Goal: Transaction & Acquisition: Purchase product/service

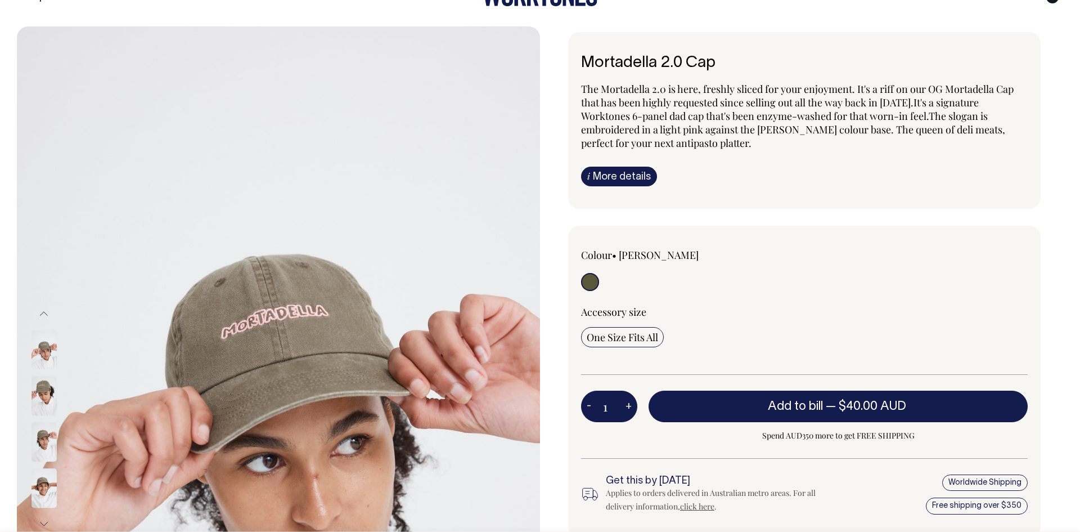
scroll to position [49, 0]
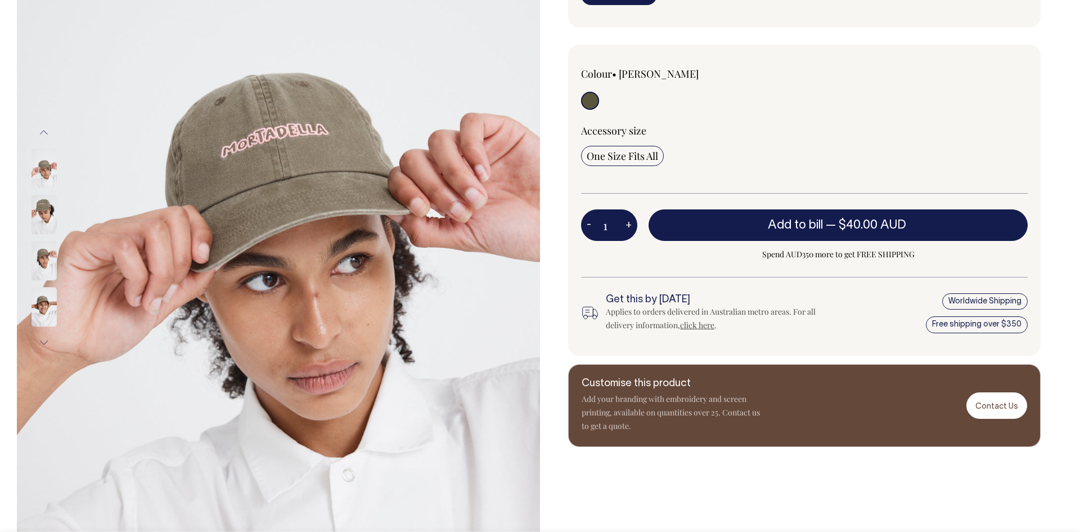
scroll to position [49, 0]
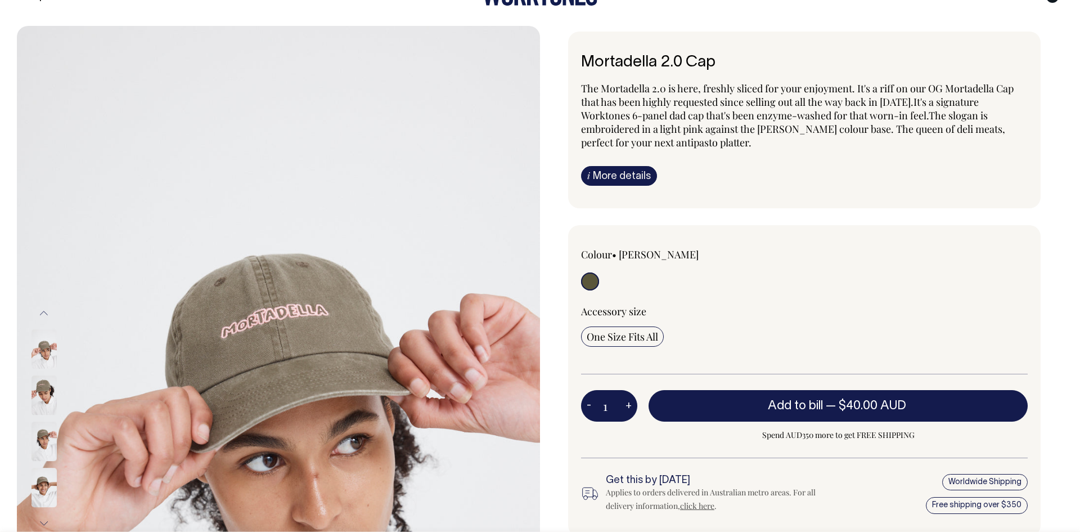
click at [48, 388] on img at bounding box center [44, 394] width 25 height 39
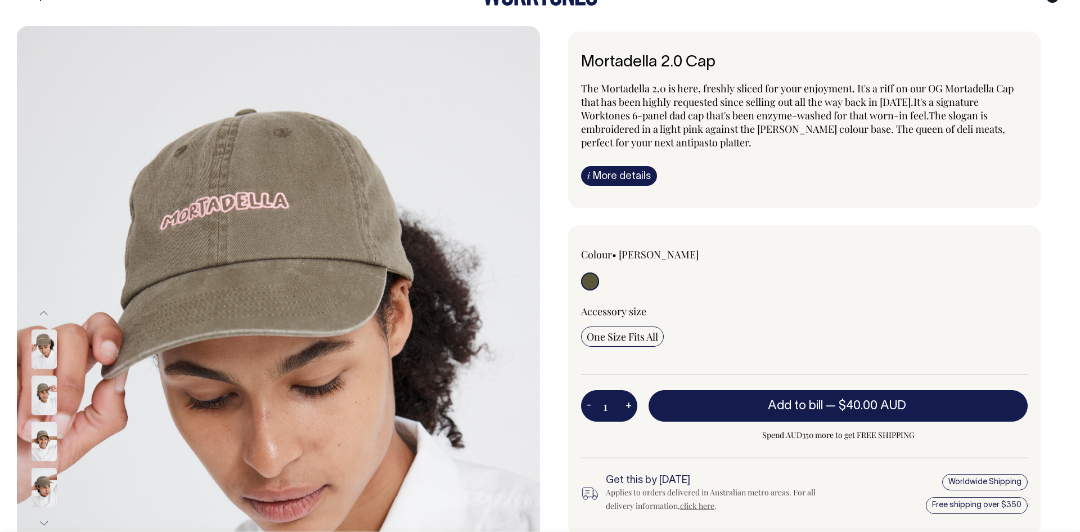
click at [42, 359] on img at bounding box center [44, 348] width 25 height 39
click at [37, 398] on img at bounding box center [44, 394] width 25 height 39
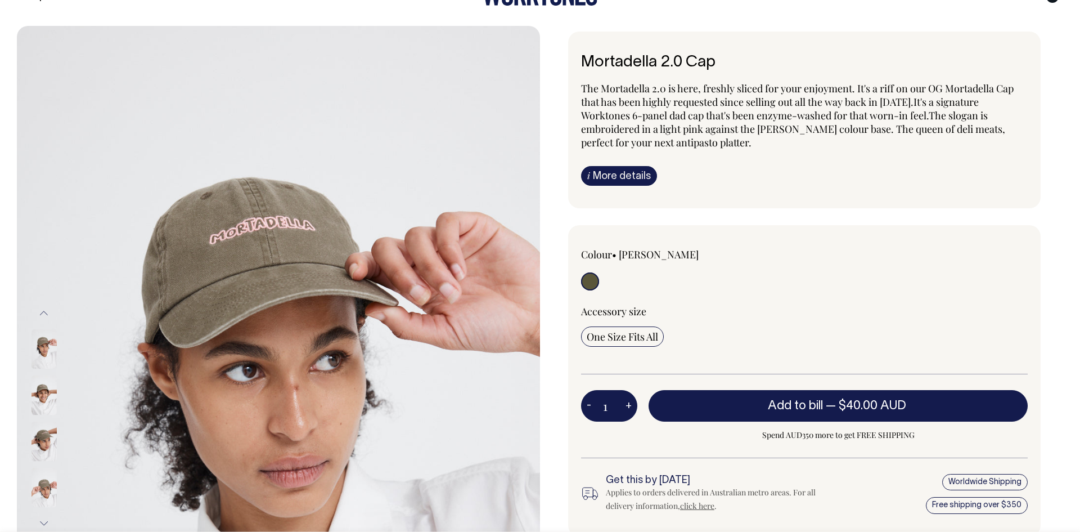
click at [44, 438] on div at bounding box center [59, 372] width 56 height 646
click at [48, 490] on img at bounding box center [44, 487] width 25 height 39
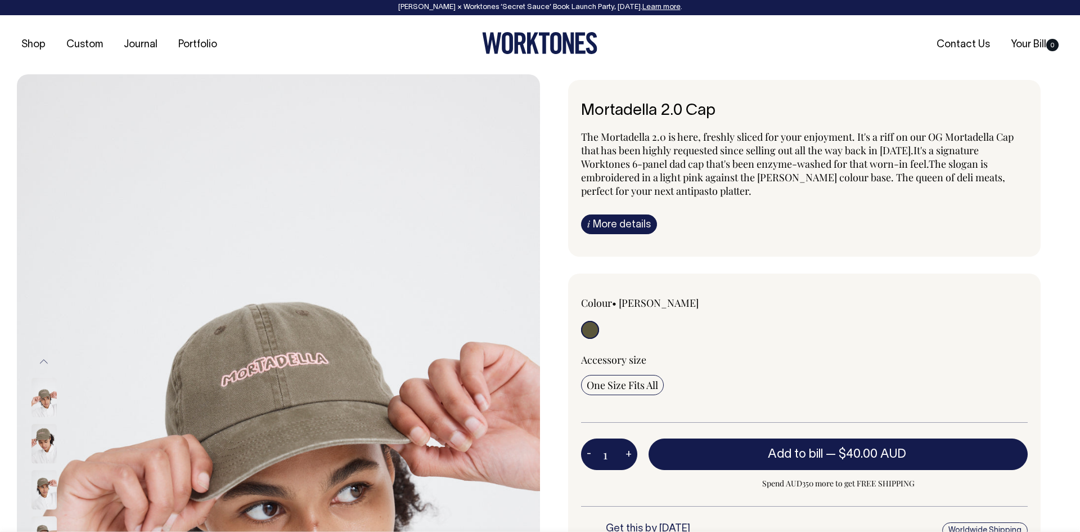
scroll to position [0, 0]
